Goal: Task Accomplishment & Management: Use online tool/utility

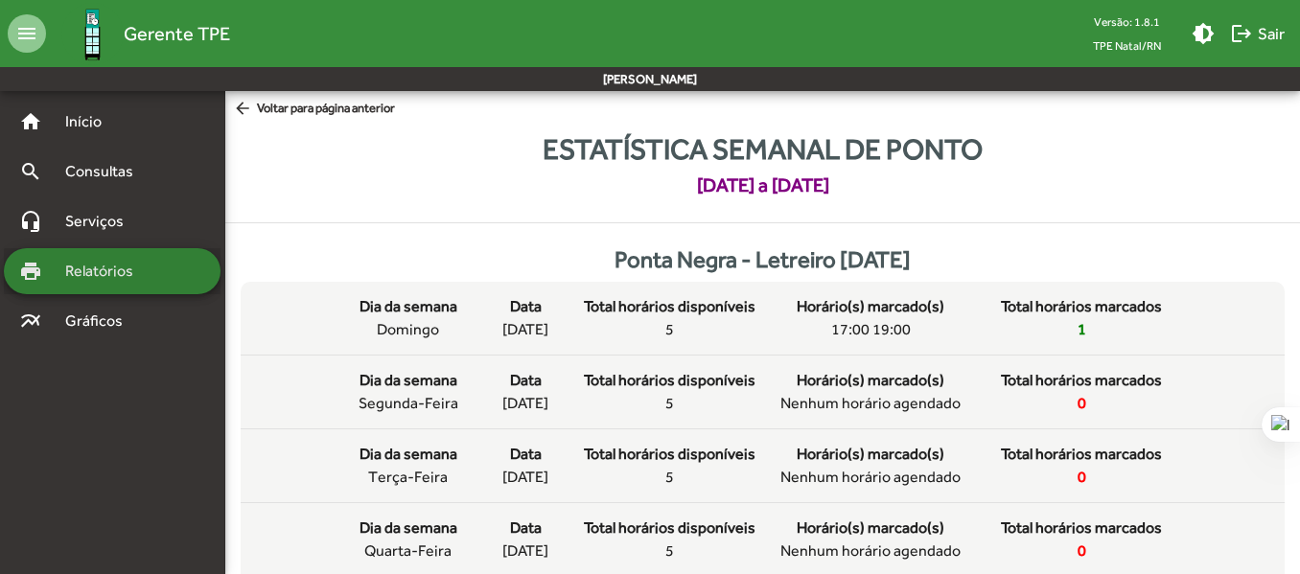
click at [122, 272] on span "Relatórios" at bounding box center [106, 271] width 105 height 23
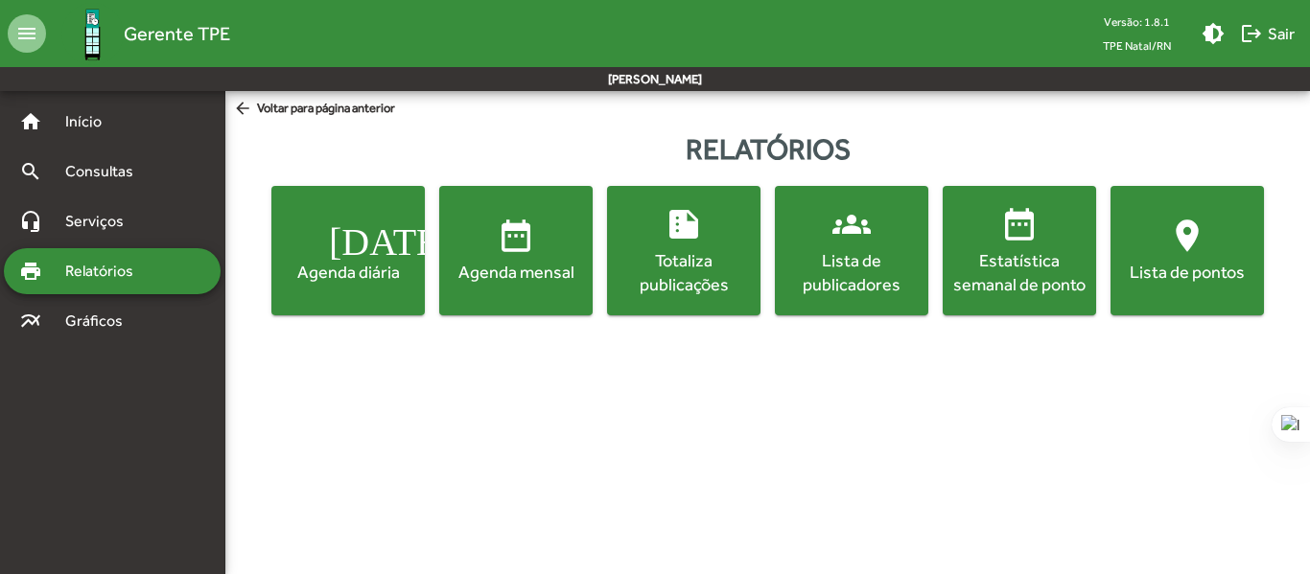
click at [344, 239] on mat-icon "[DATE]" at bounding box center [348, 236] width 38 height 38
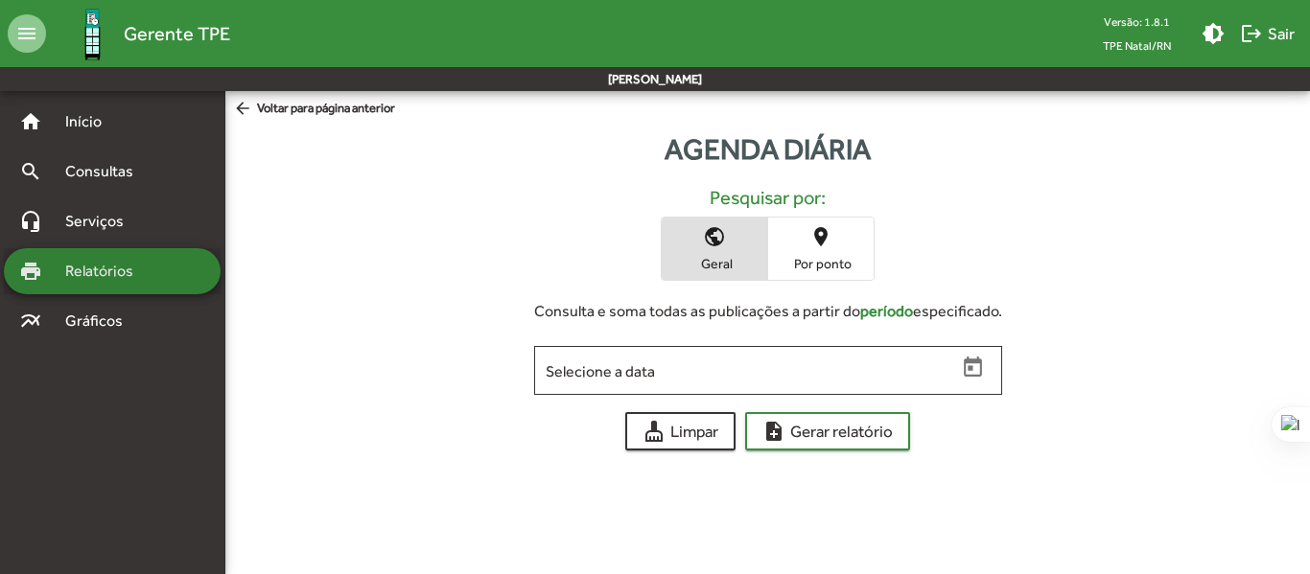
click at [102, 270] on span "Relatórios" at bounding box center [106, 271] width 105 height 23
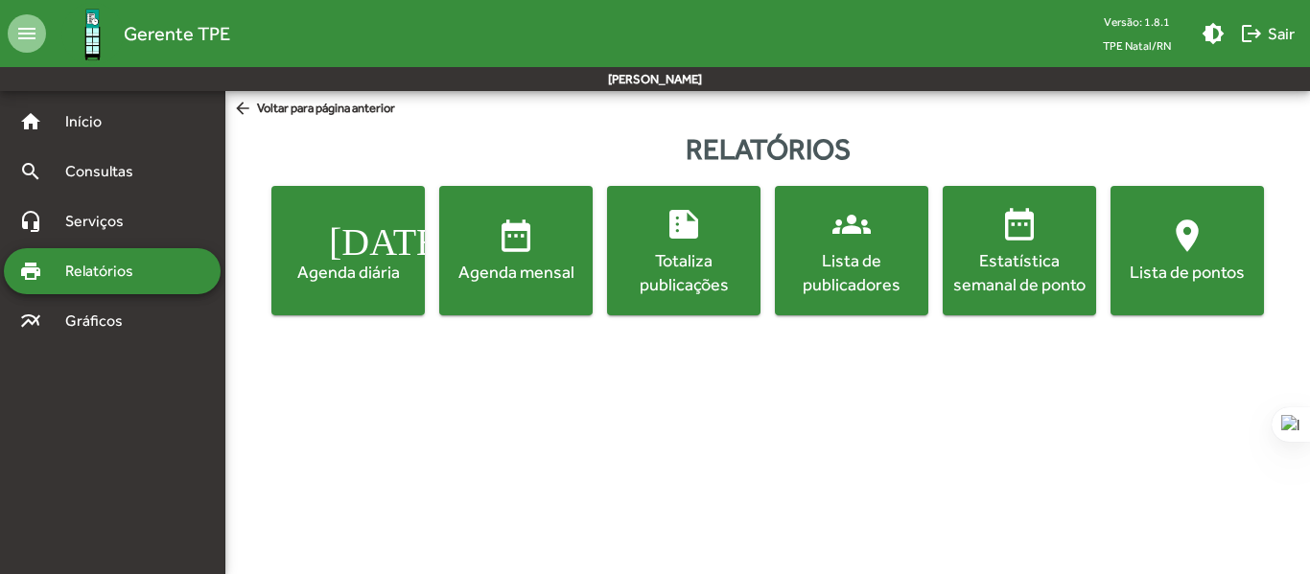
click at [470, 239] on span "date_range Agenda mensal" at bounding box center [516, 250] width 146 height 67
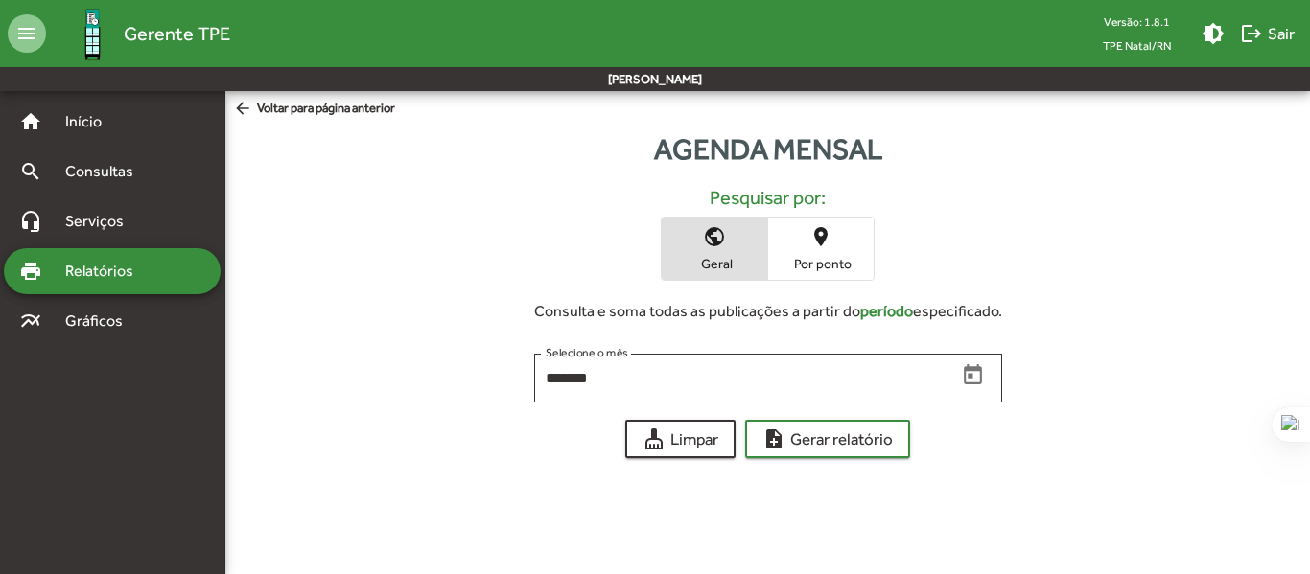
click at [817, 249] on span "place Por ponto" at bounding box center [820, 249] width 105 height 62
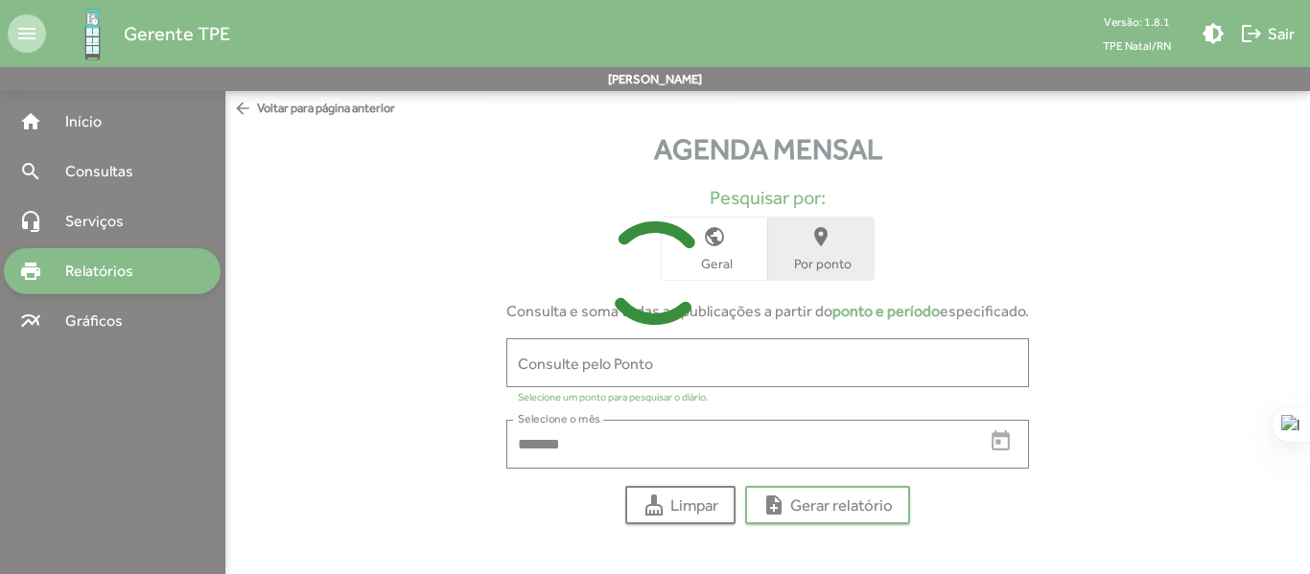
drag, startPoint x: 770, startPoint y: 355, endPoint x: 739, endPoint y: 362, distance: 31.4
click at [769, 355] on div at bounding box center [655, 287] width 1310 height 574
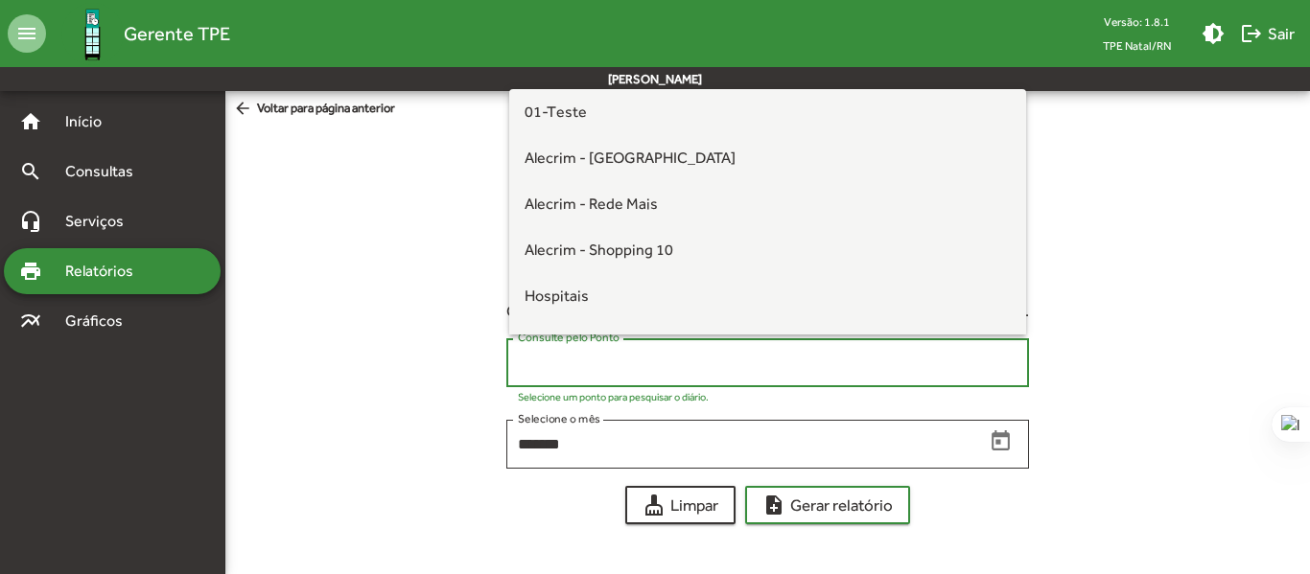
click at [687, 364] on input "Consulte pelo Ponto" at bounding box center [768, 363] width 500 height 17
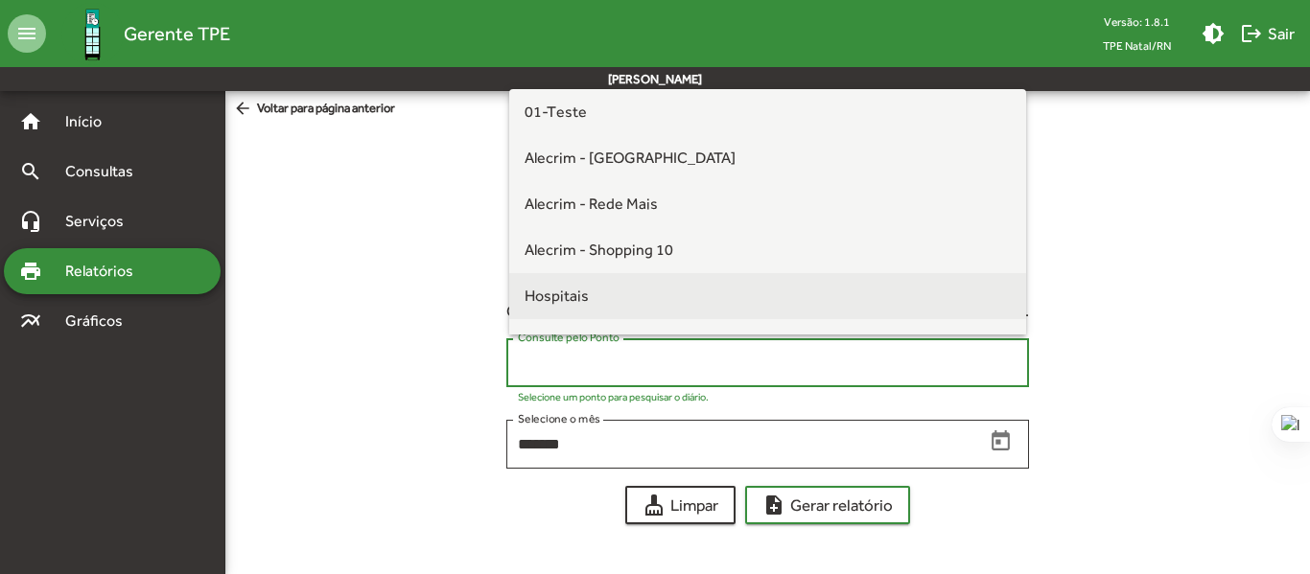
scroll to position [353, 0]
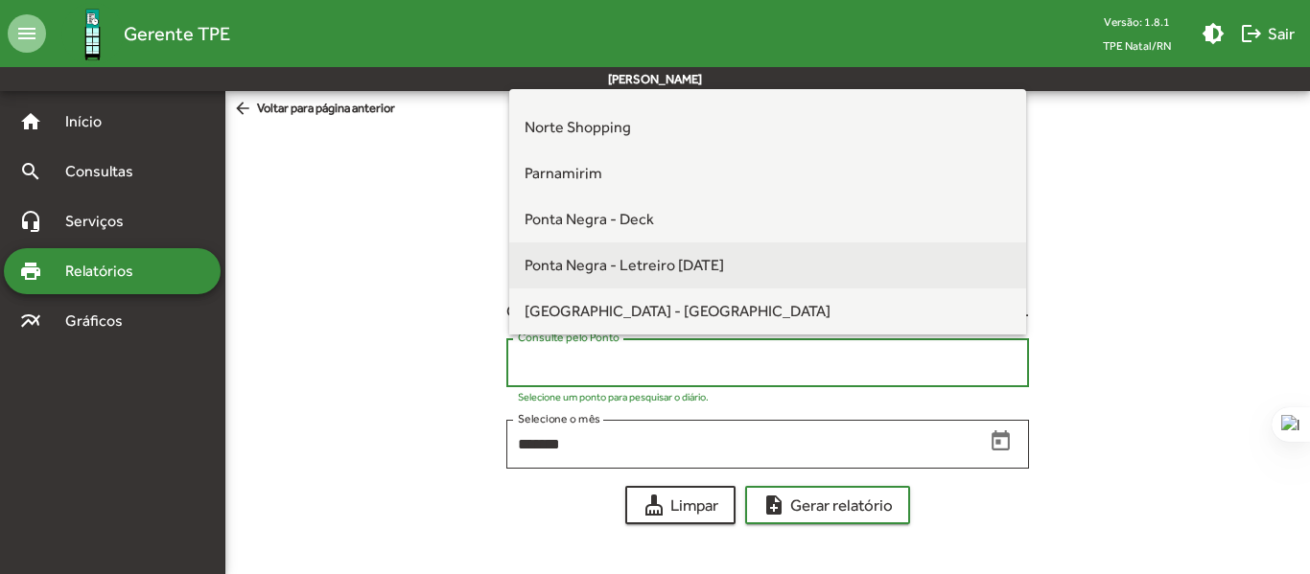
click at [649, 271] on span "Ponta Negra - Letreiro [DATE]" at bounding box center [624, 265] width 199 height 18
type input "**********"
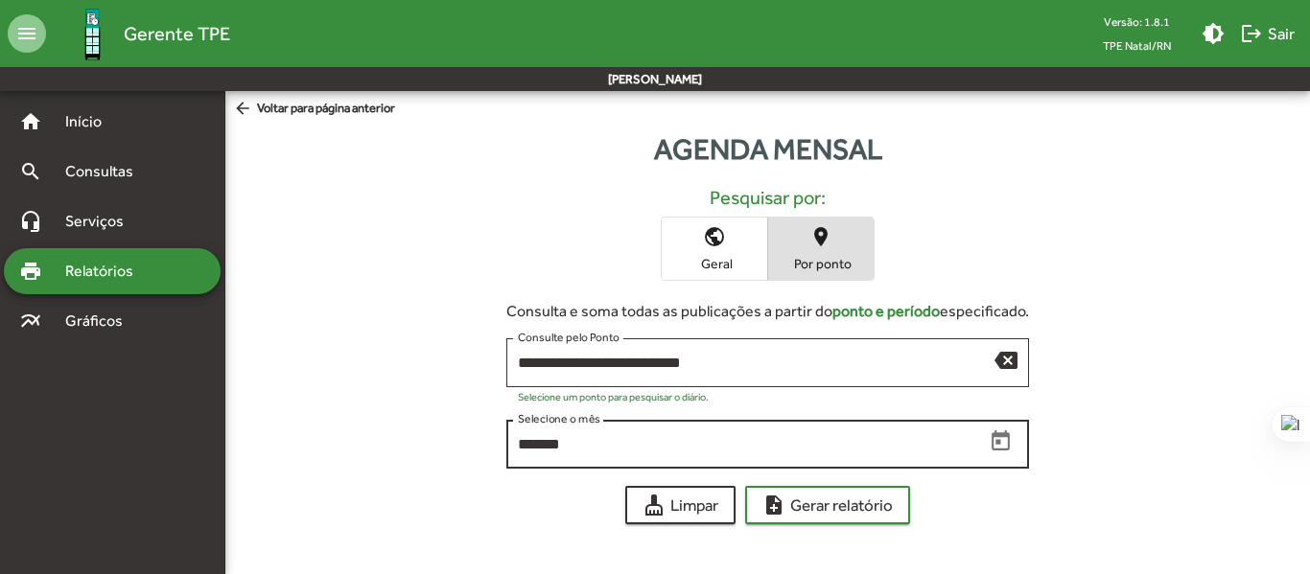
click at [852, 421] on div "******* Selecione o mês" at bounding box center [751, 442] width 466 height 53
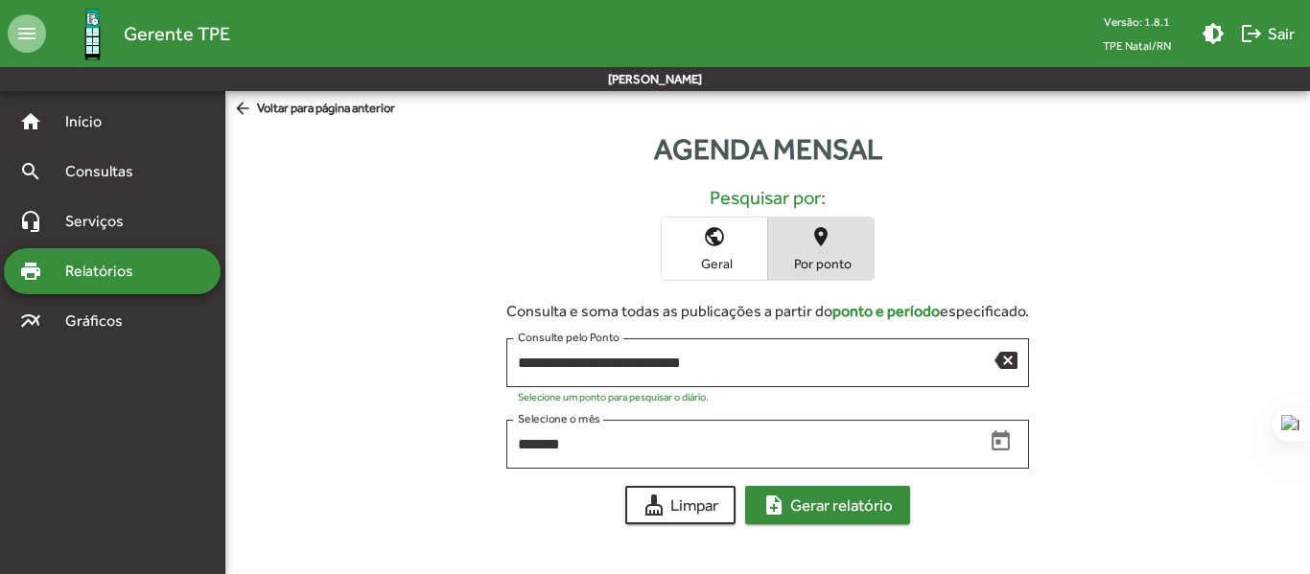
click at [821, 505] on span "note_add Gerar relatório" at bounding box center [827, 505] width 130 height 35
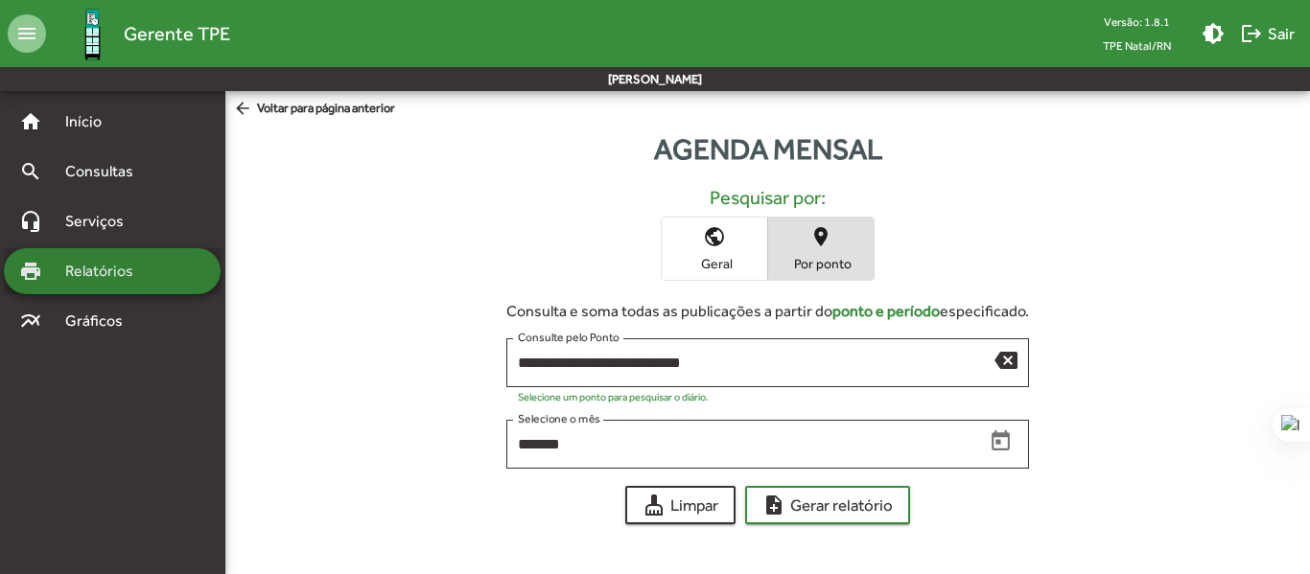
drag, startPoint x: 106, startPoint y: 271, endPoint x: 133, endPoint y: 288, distance: 31.4
click at [106, 272] on span "Relatórios" at bounding box center [106, 271] width 105 height 23
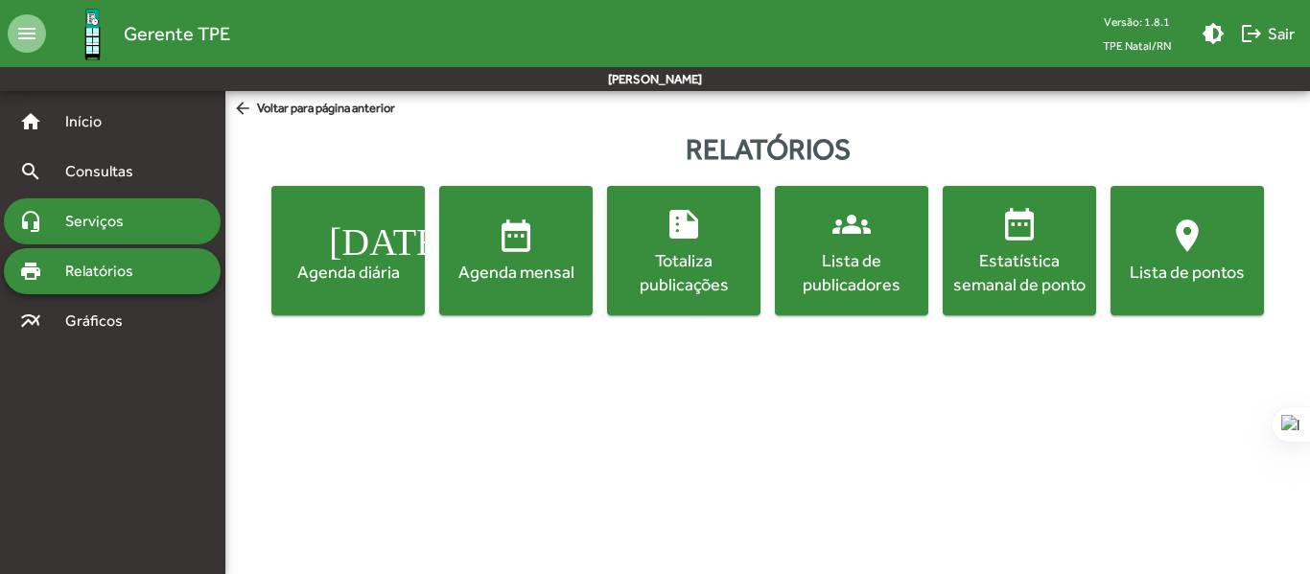
click at [127, 226] on span "Serviços" at bounding box center [102, 221] width 96 height 23
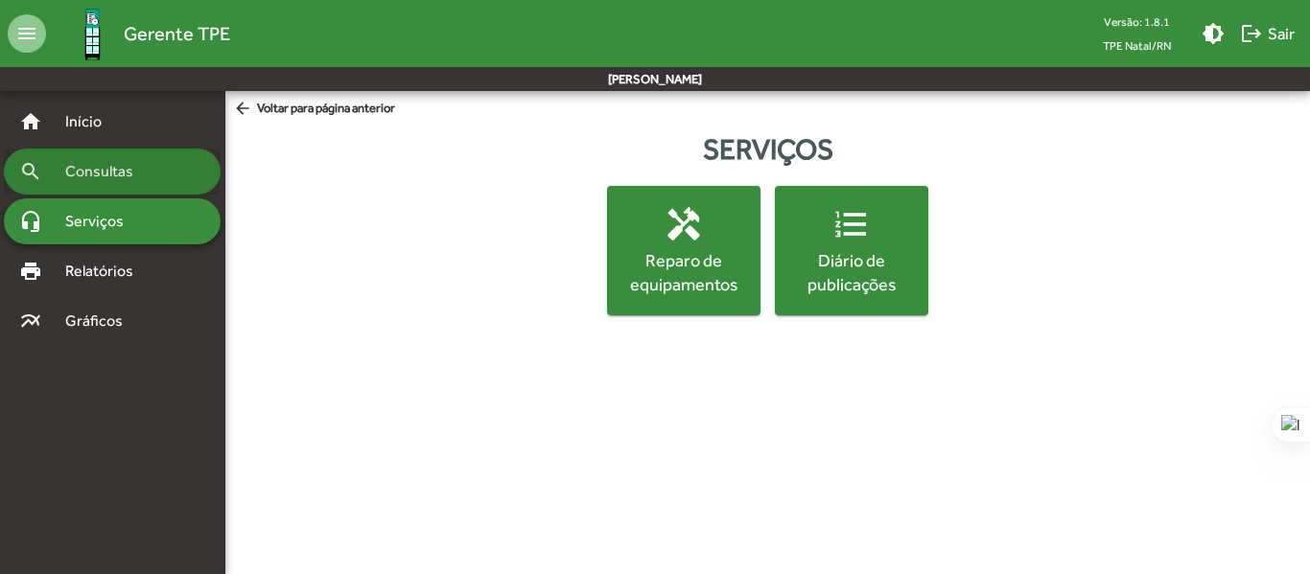
click at [144, 182] on span "Consultas" at bounding box center [106, 171] width 105 height 23
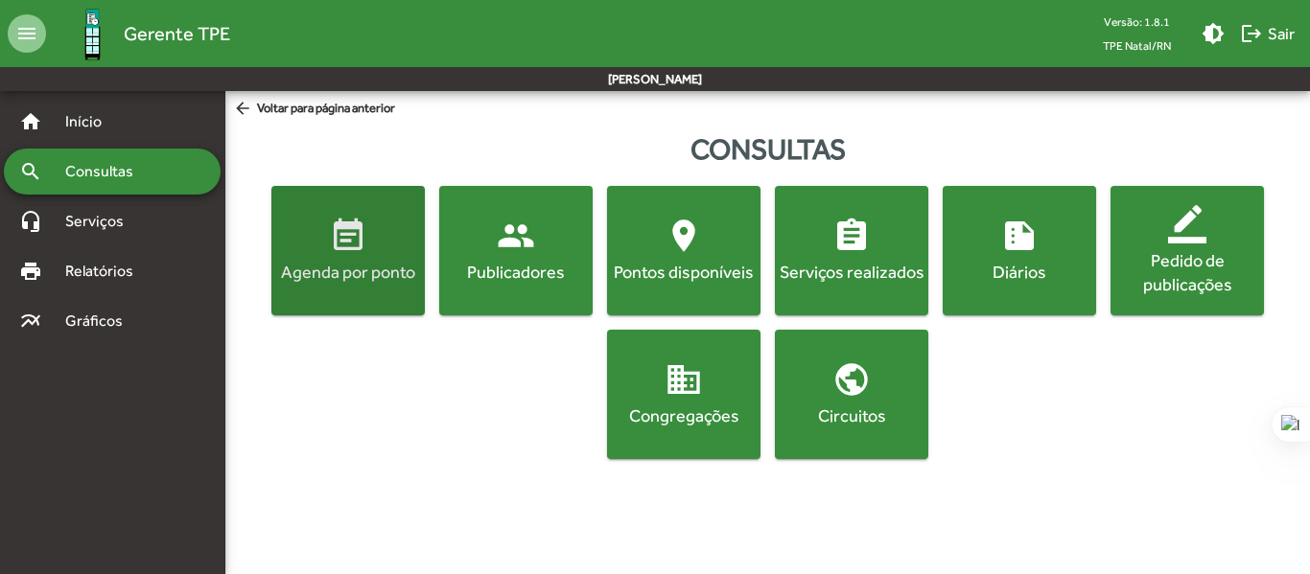
click at [359, 264] on div "Agenda por ponto" at bounding box center [348, 272] width 146 height 24
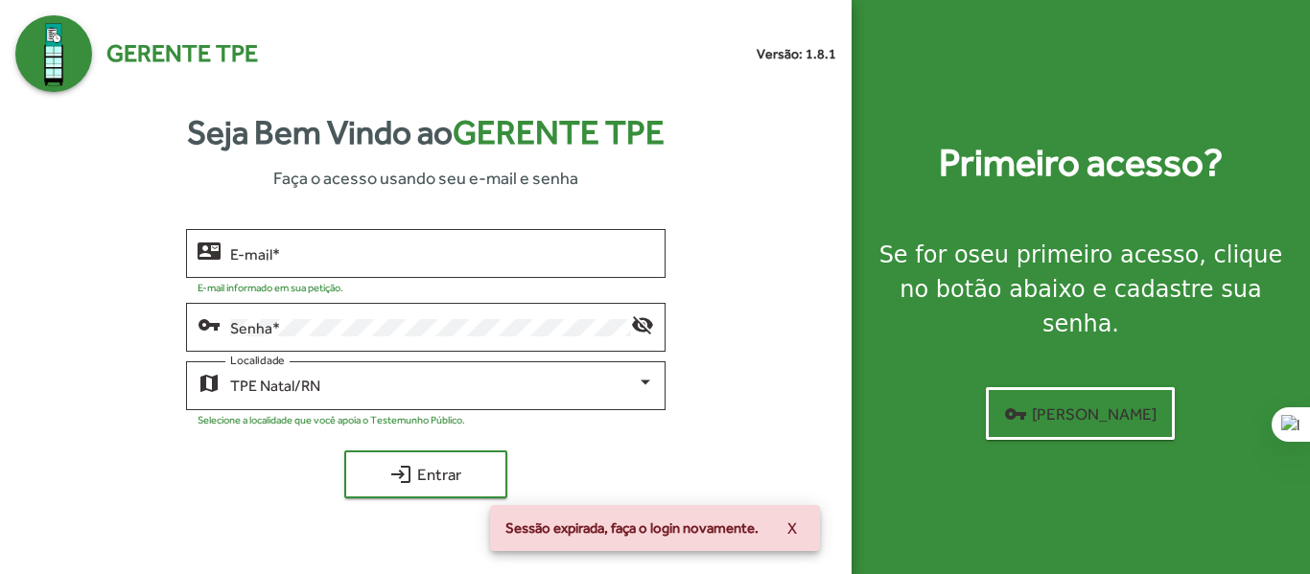
click at [975, 113] on div "Primeiro acesso? Se for o seu primeiro acesso , clique no botão abaixo e cadast…" at bounding box center [1081, 287] width 458 height 574
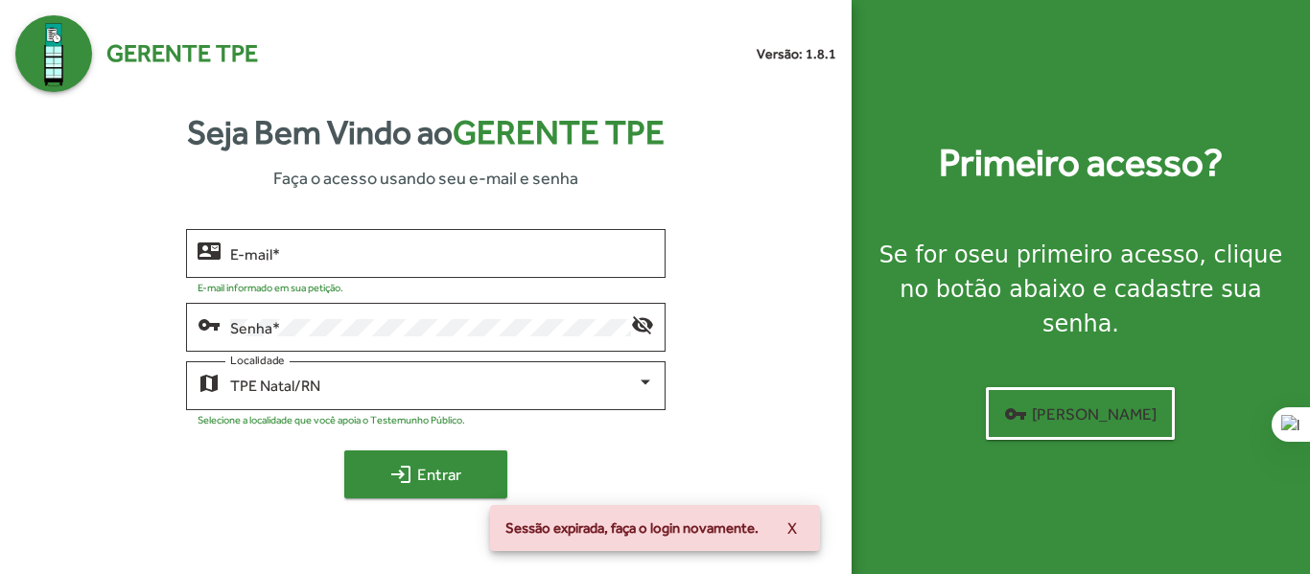
click at [437, 481] on span "login Entrar" at bounding box center [426, 474] width 128 height 35
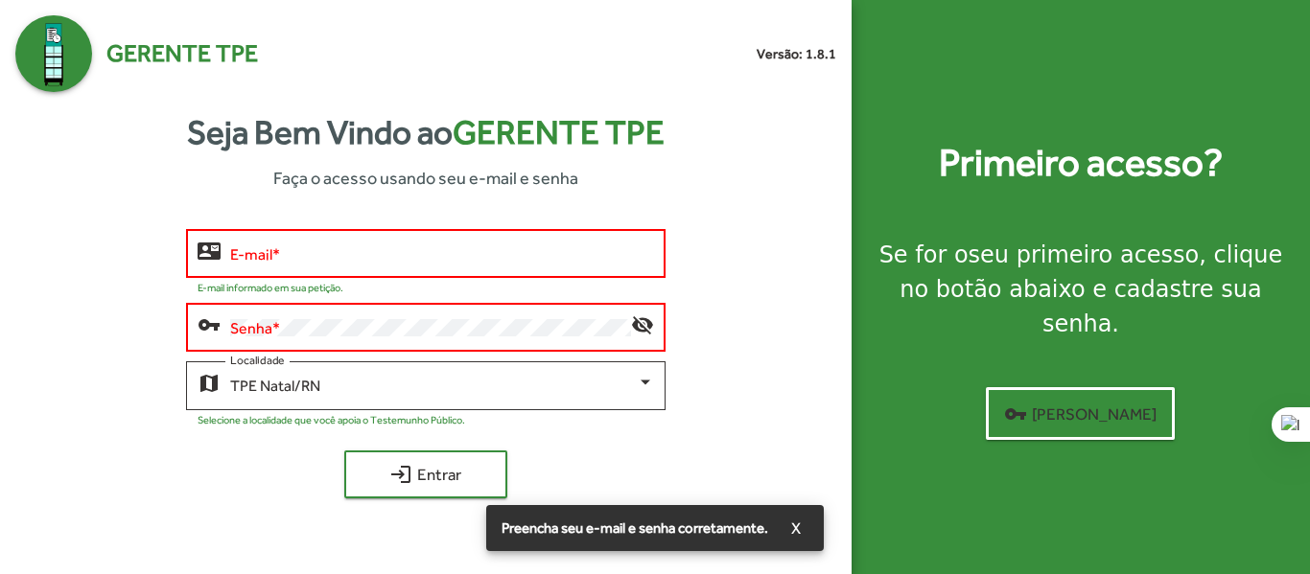
click at [311, 245] on div "E-mail *" at bounding box center [441, 251] width 423 height 53
click at [375, 269] on div "E-mail *" at bounding box center [441, 251] width 423 height 53
click at [354, 261] on input "E-mail *" at bounding box center [441, 253] width 423 height 17
click at [352, 261] on input "E-mail *" at bounding box center [441, 253] width 423 height 17
